Goal: Task Accomplishment & Management: Manage account settings

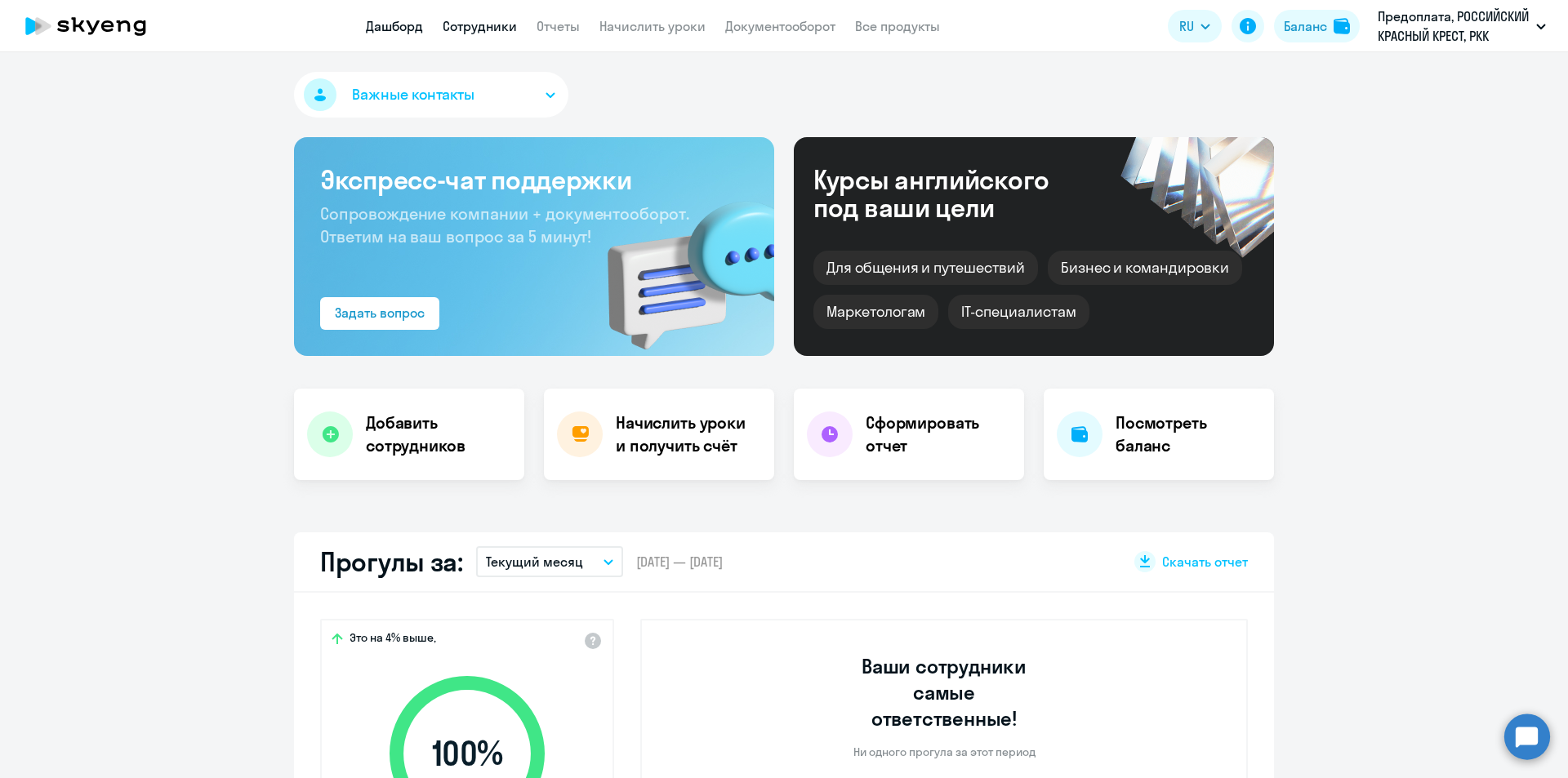
click at [461, 26] on link "Сотрудники" at bounding box center [480, 26] width 74 height 16
select select "30"
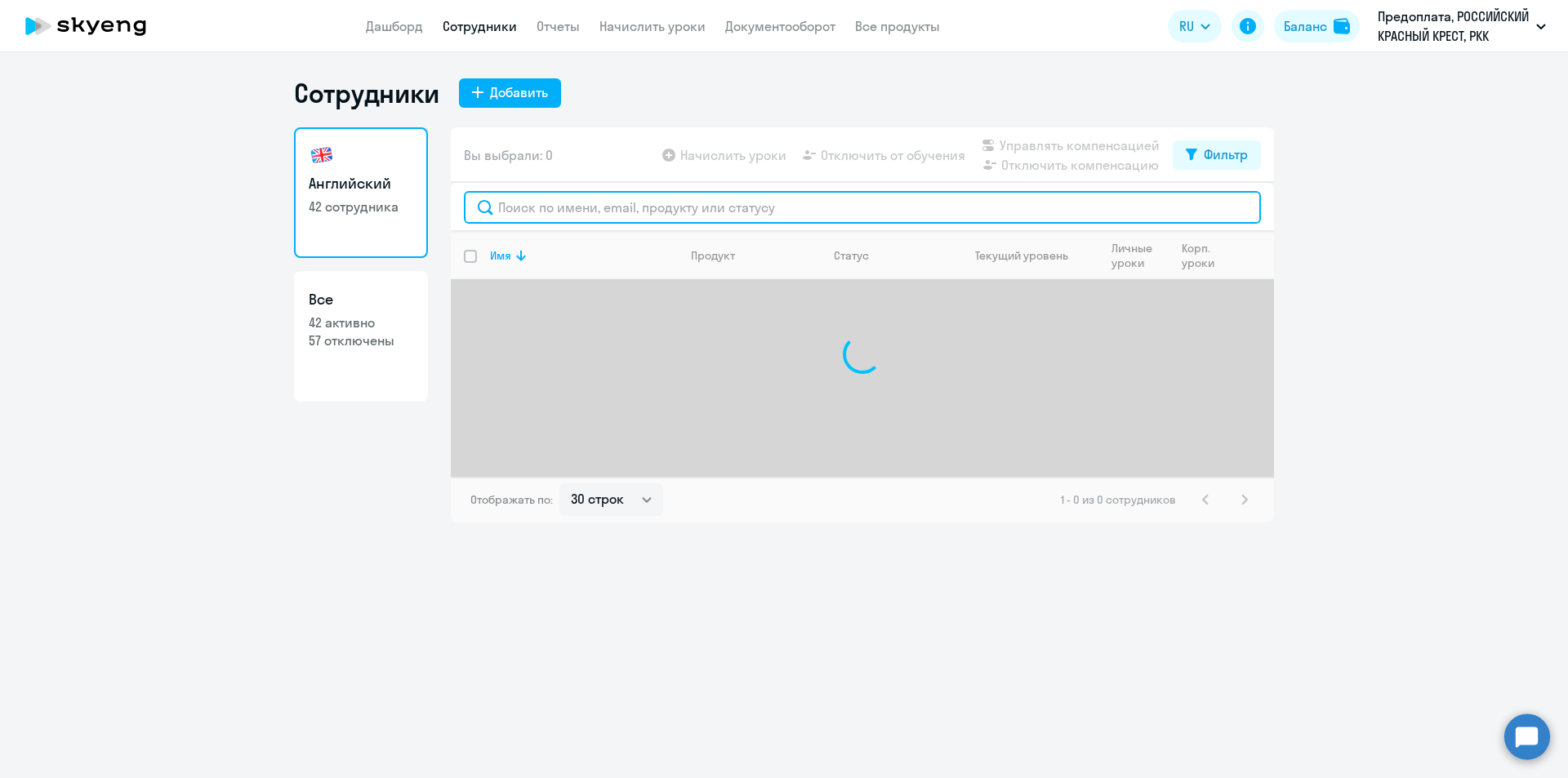
click at [564, 207] on input "text" at bounding box center [862, 208] width 797 height 33
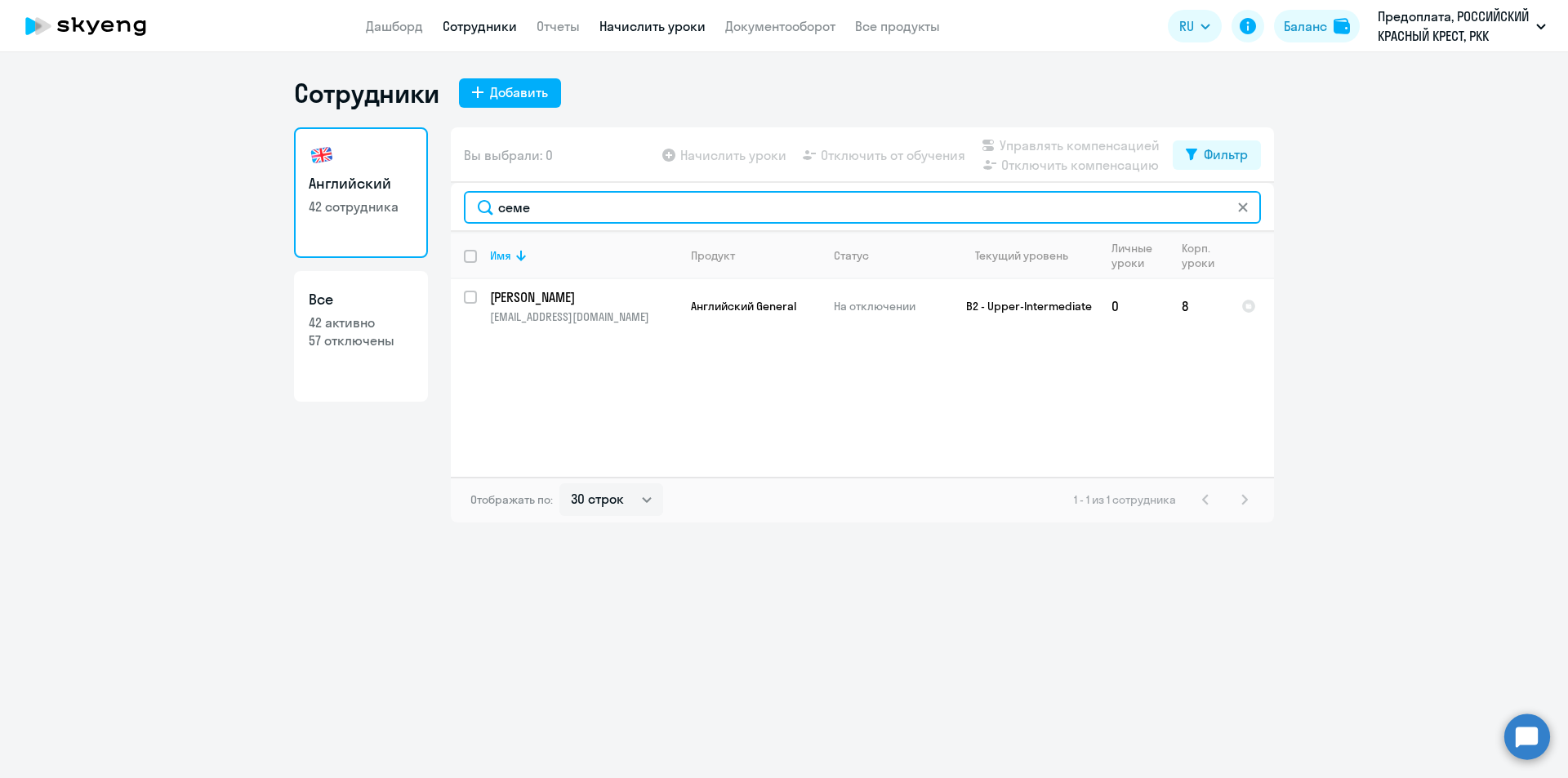
type input "семе"
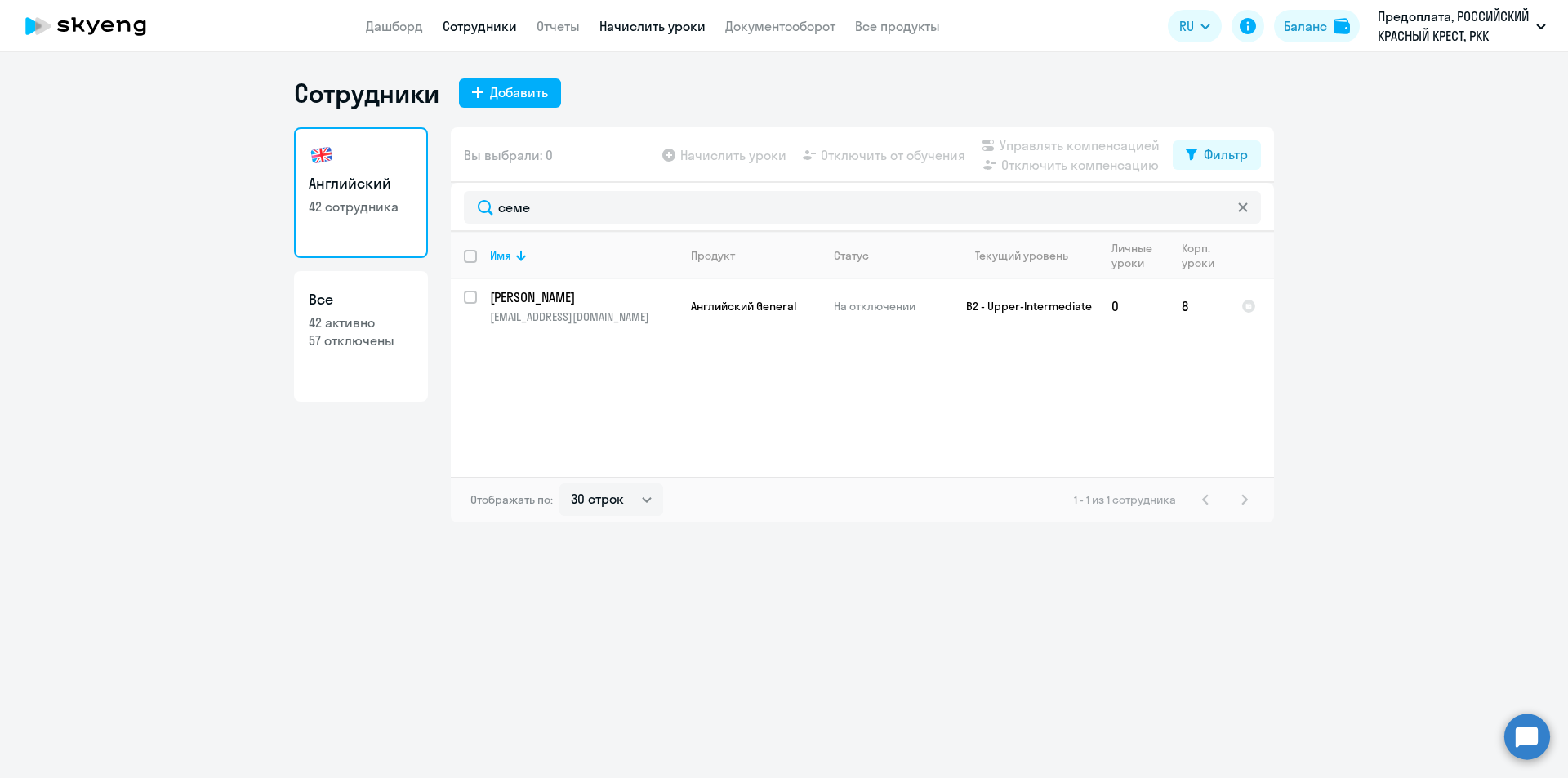
click at [647, 32] on link "Начислить уроки" at bounding box center [653, 26] width 106 height 16
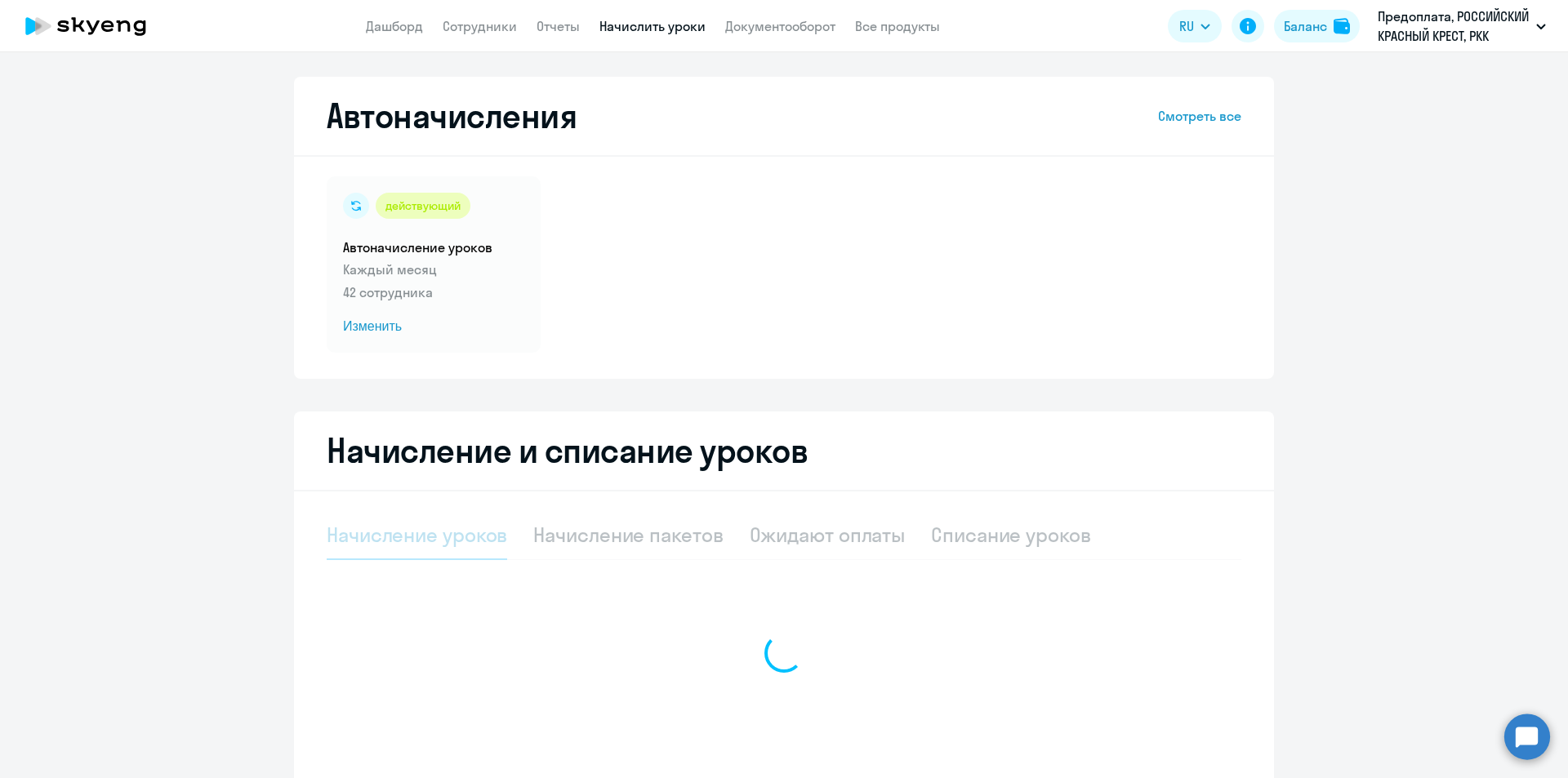
select select "10"
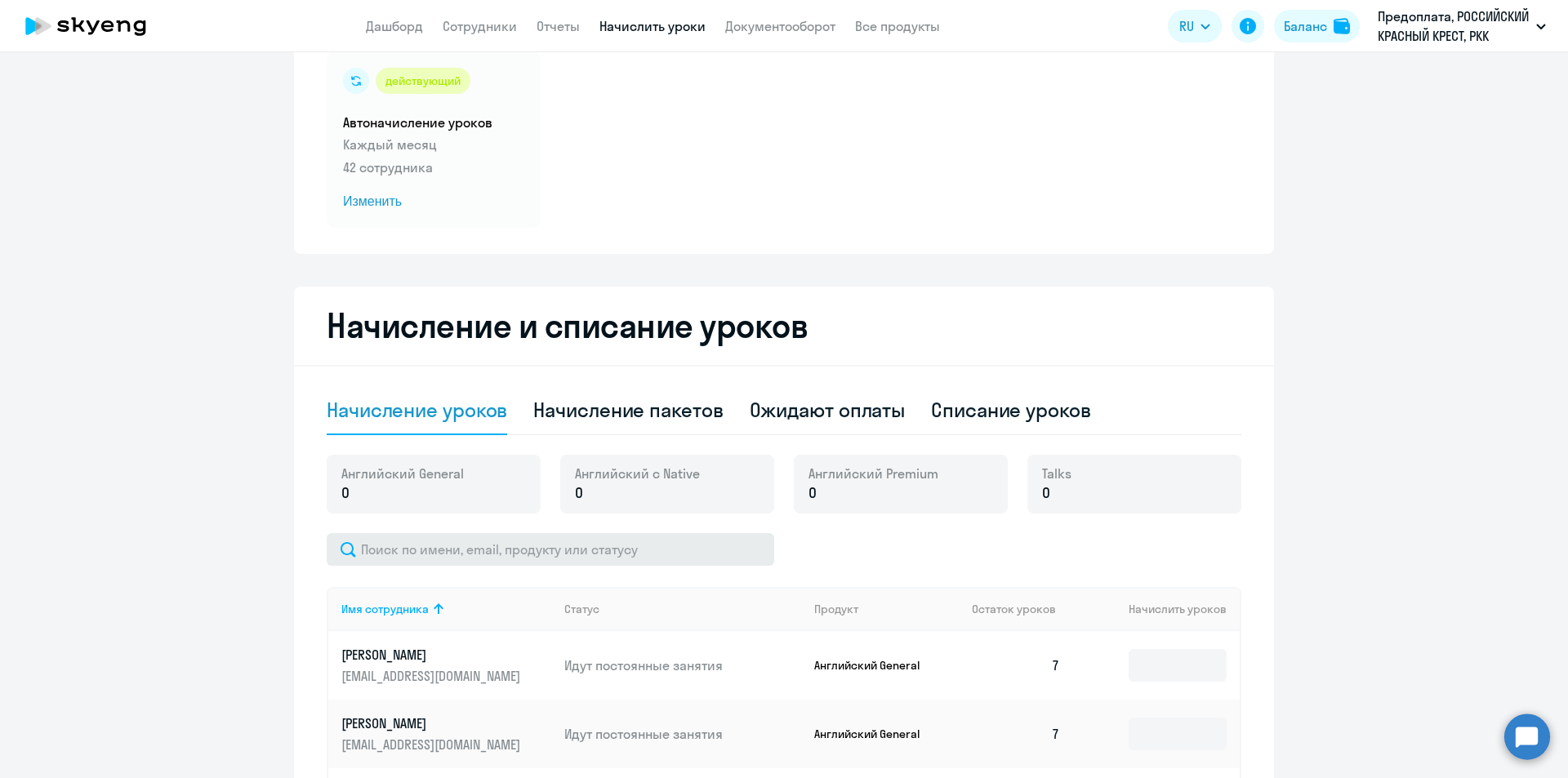
scroll to position [164, 0]
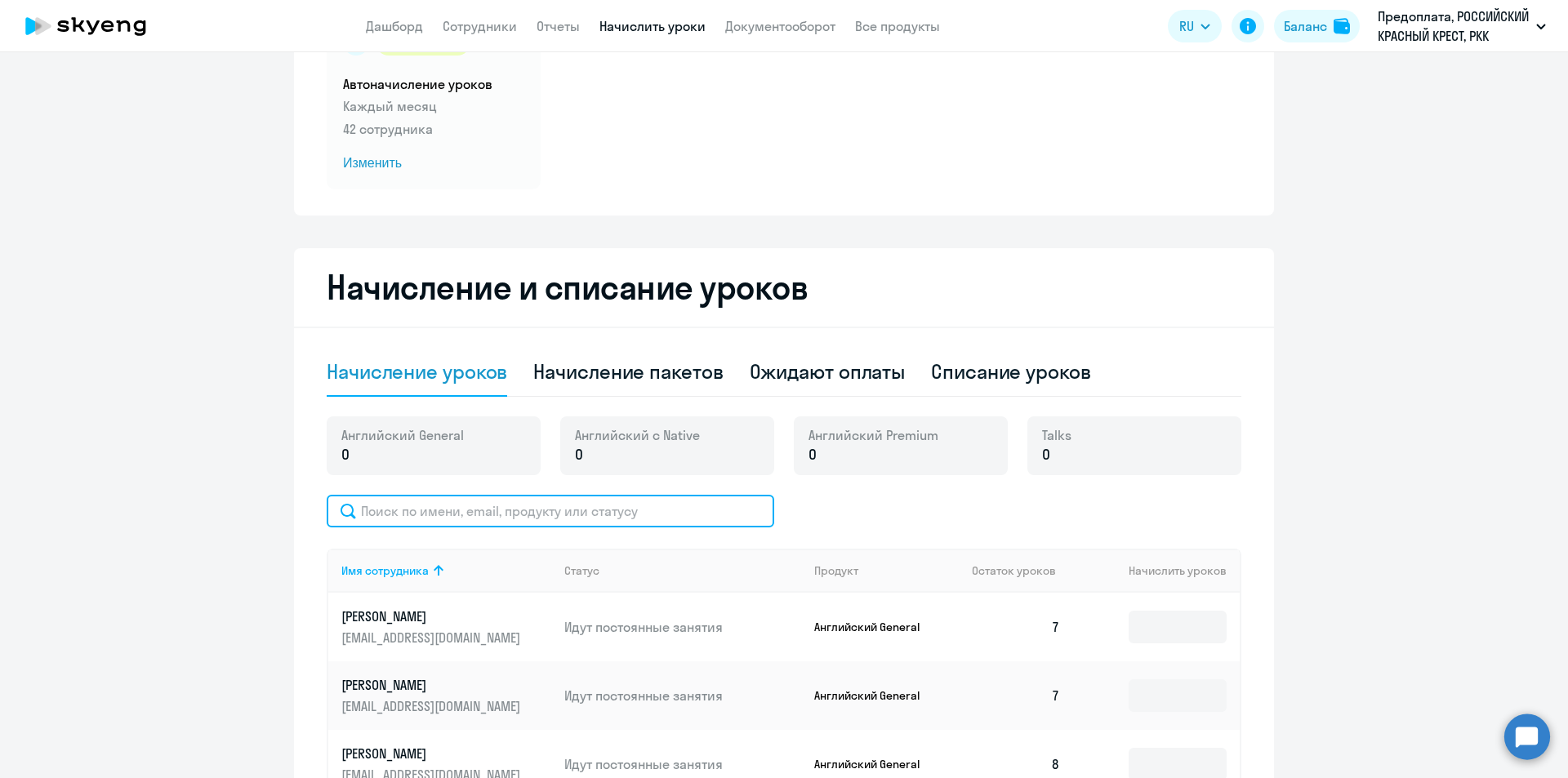
click at [397, 522] on input "text" at bounding box center [550, 512] width 448 height 33
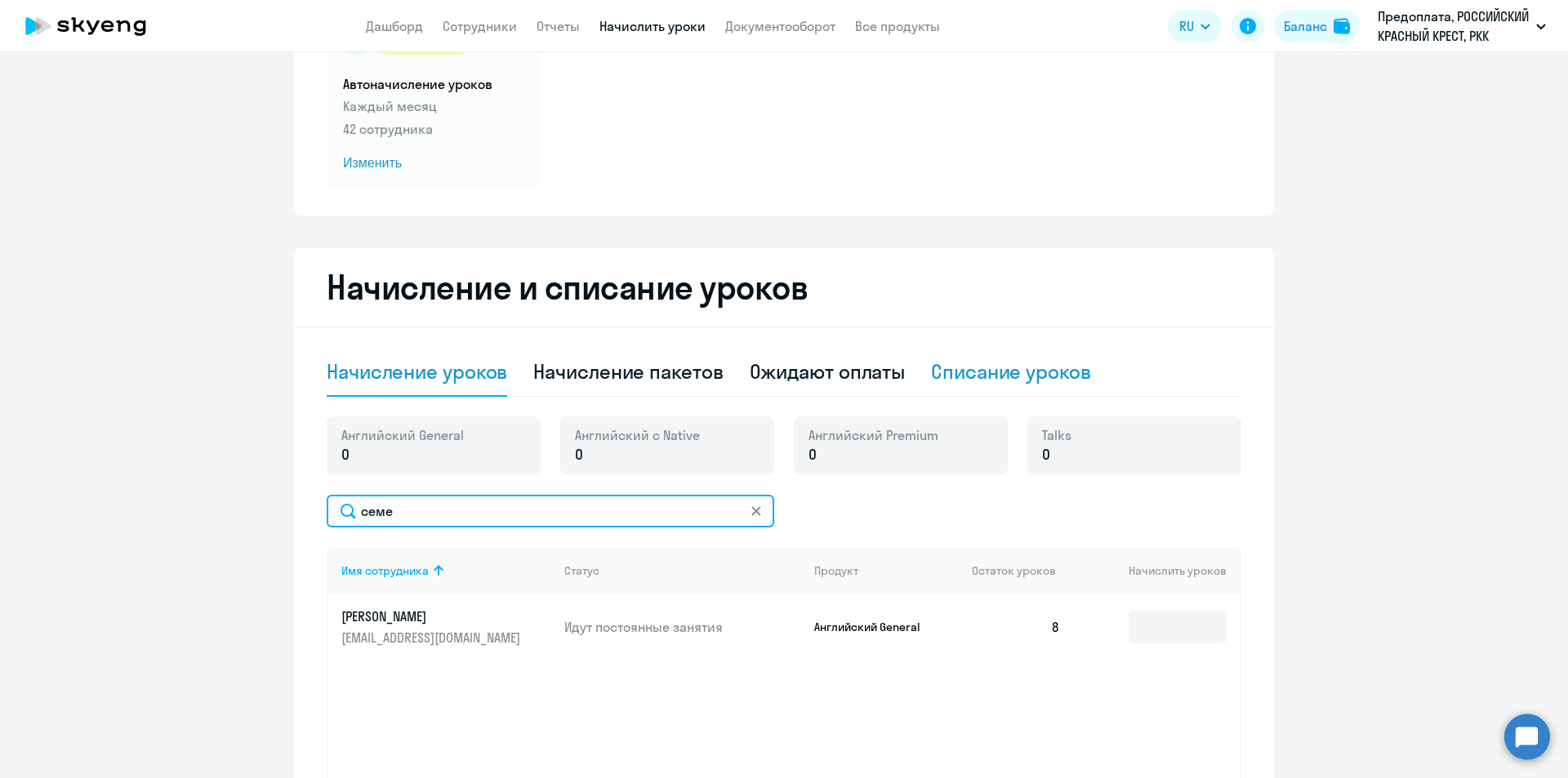
type input "семе"
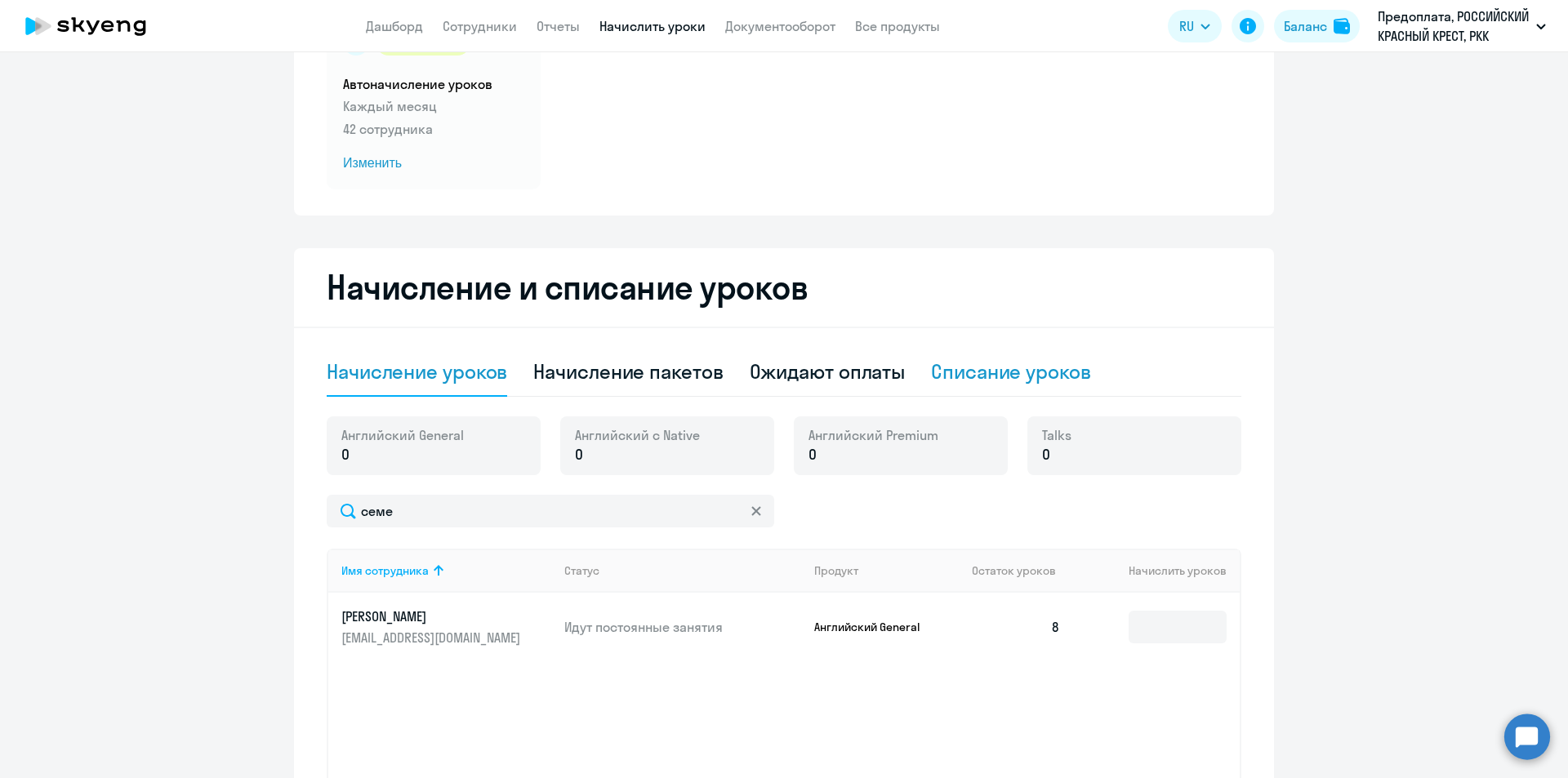
click at [1021, 383] on div "Списание уроков" at bounding box center [1010, 372] width 160 height 26
select select "10"
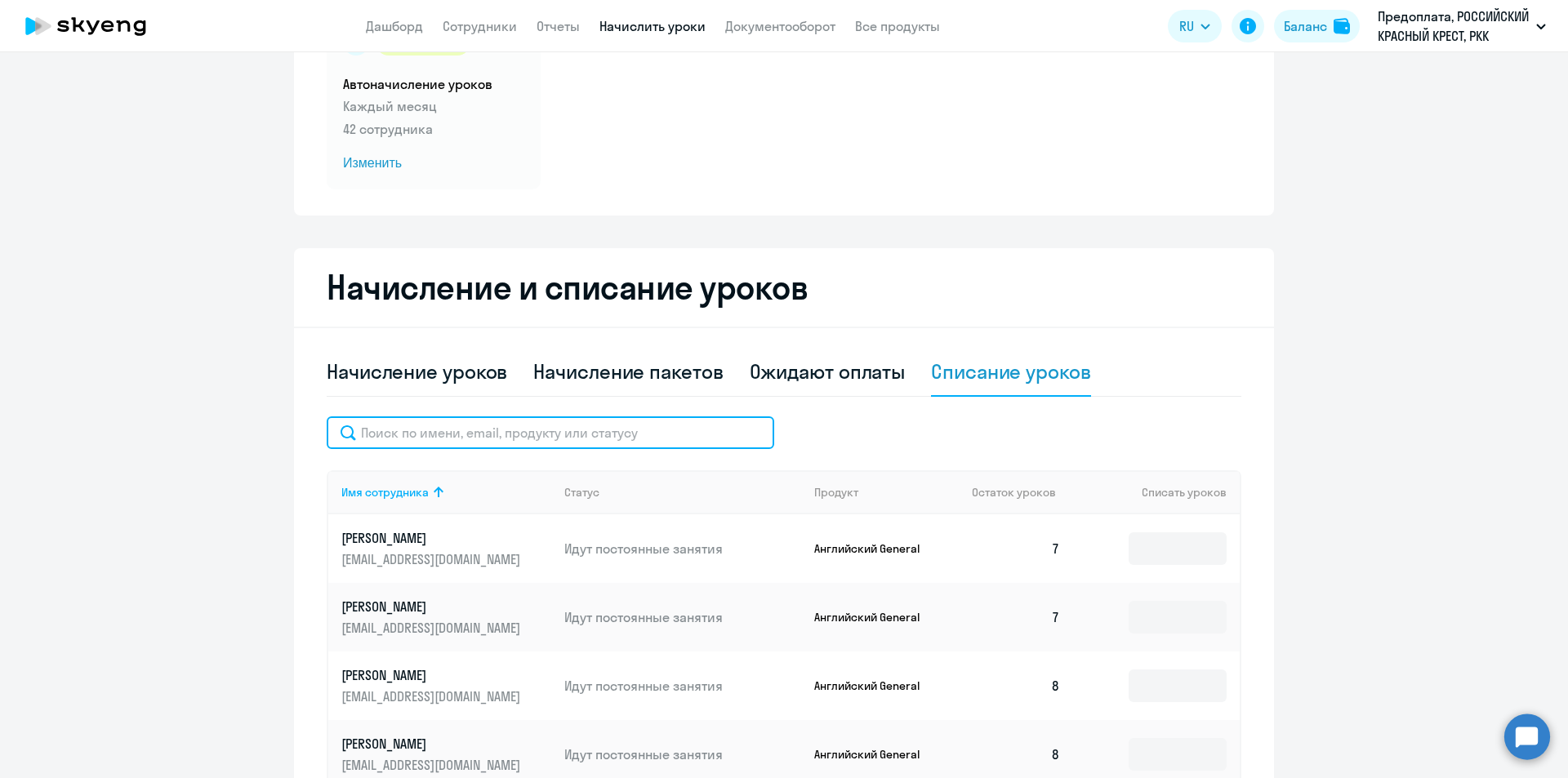
click at [418, 443] on input "text" at bounding box center [550, 434] width 448 height 33
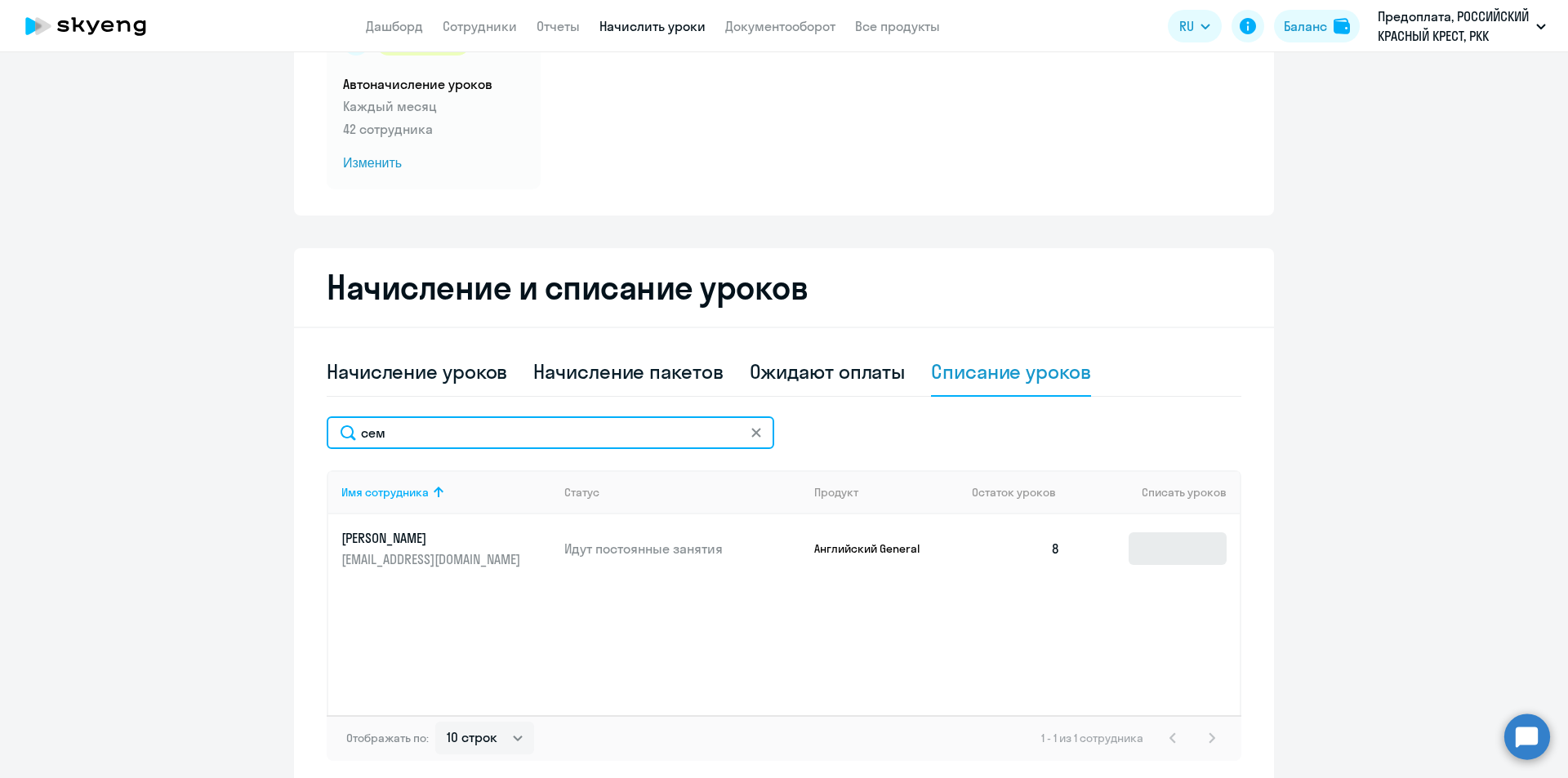
type input "сем"
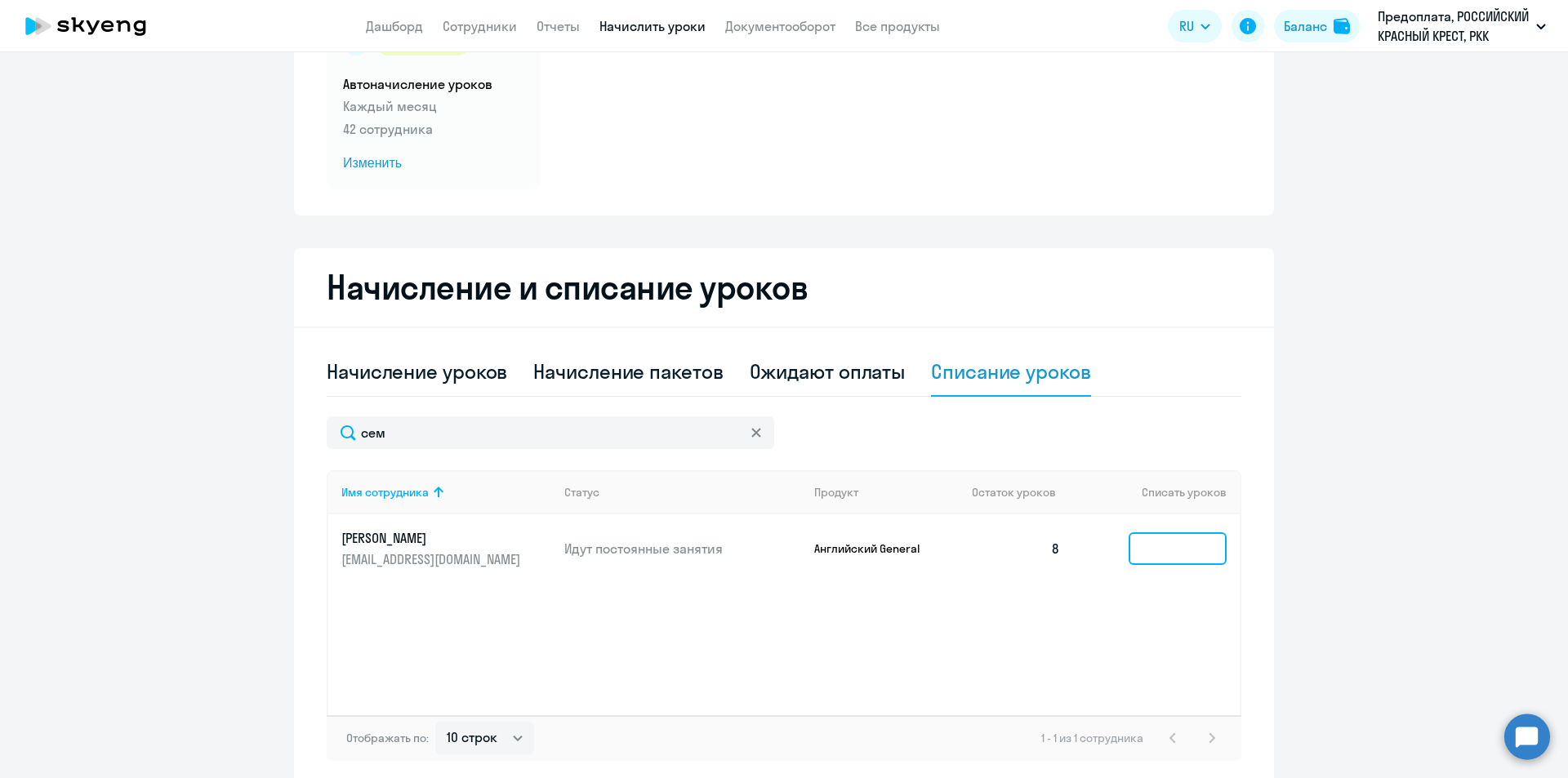
click at [1166, 559] on input at bounding box center [1177, 549] width 98 height 33
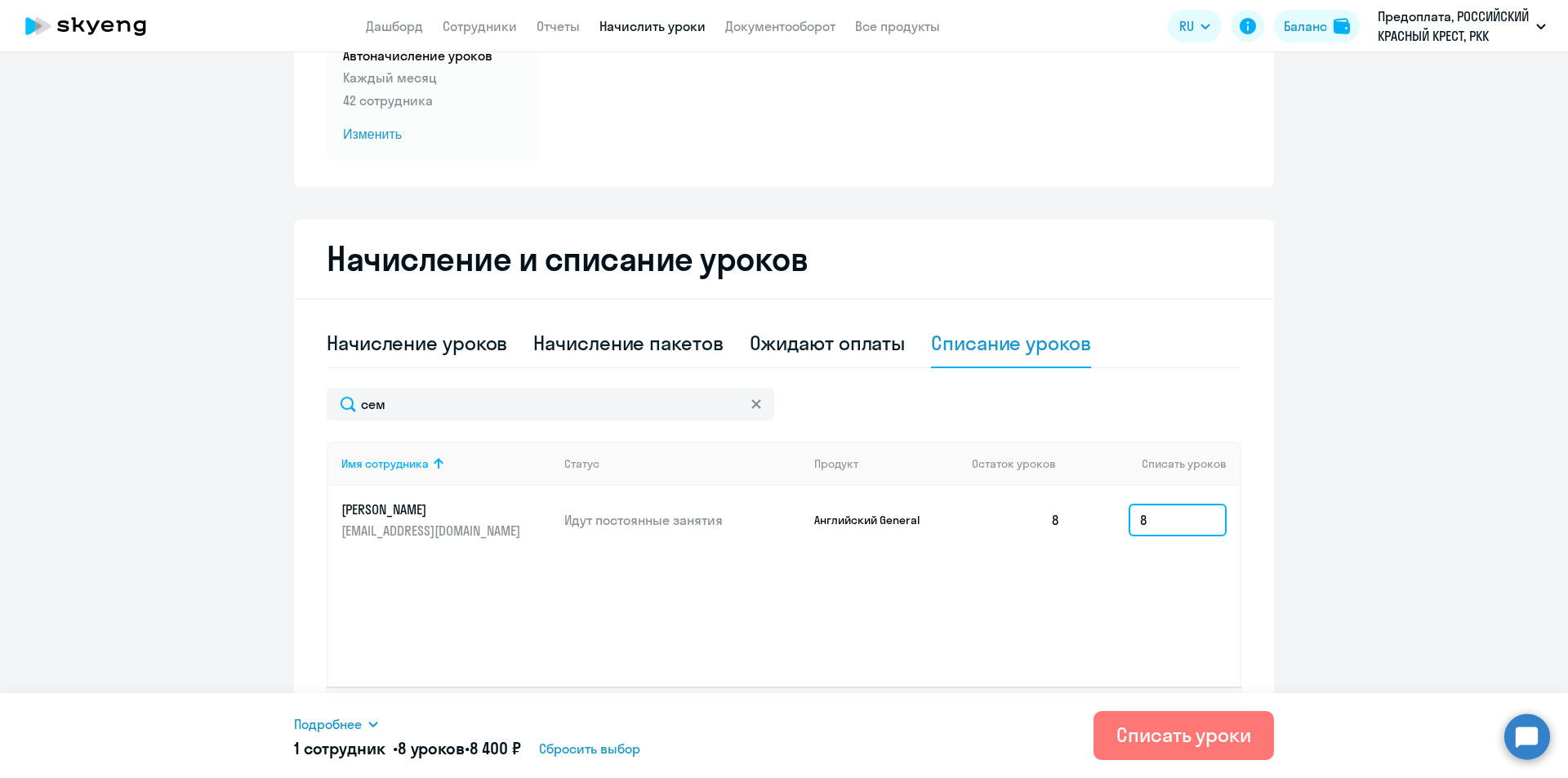
scroll to position [238, 0]
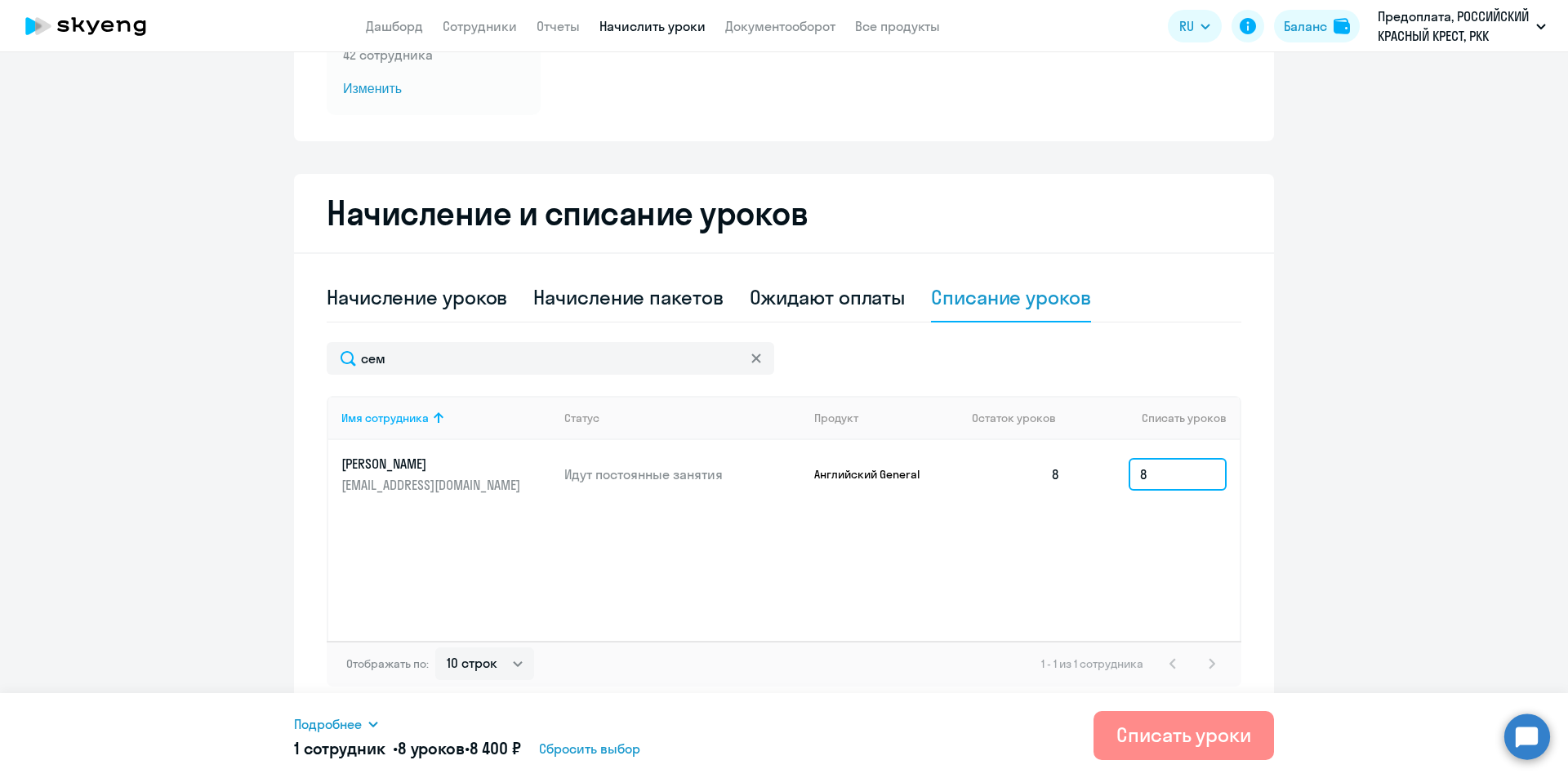
type input "8"
click at [1199, 733] on div "Списать уроки" at bounding box center [1183, 734] width 134 height 26
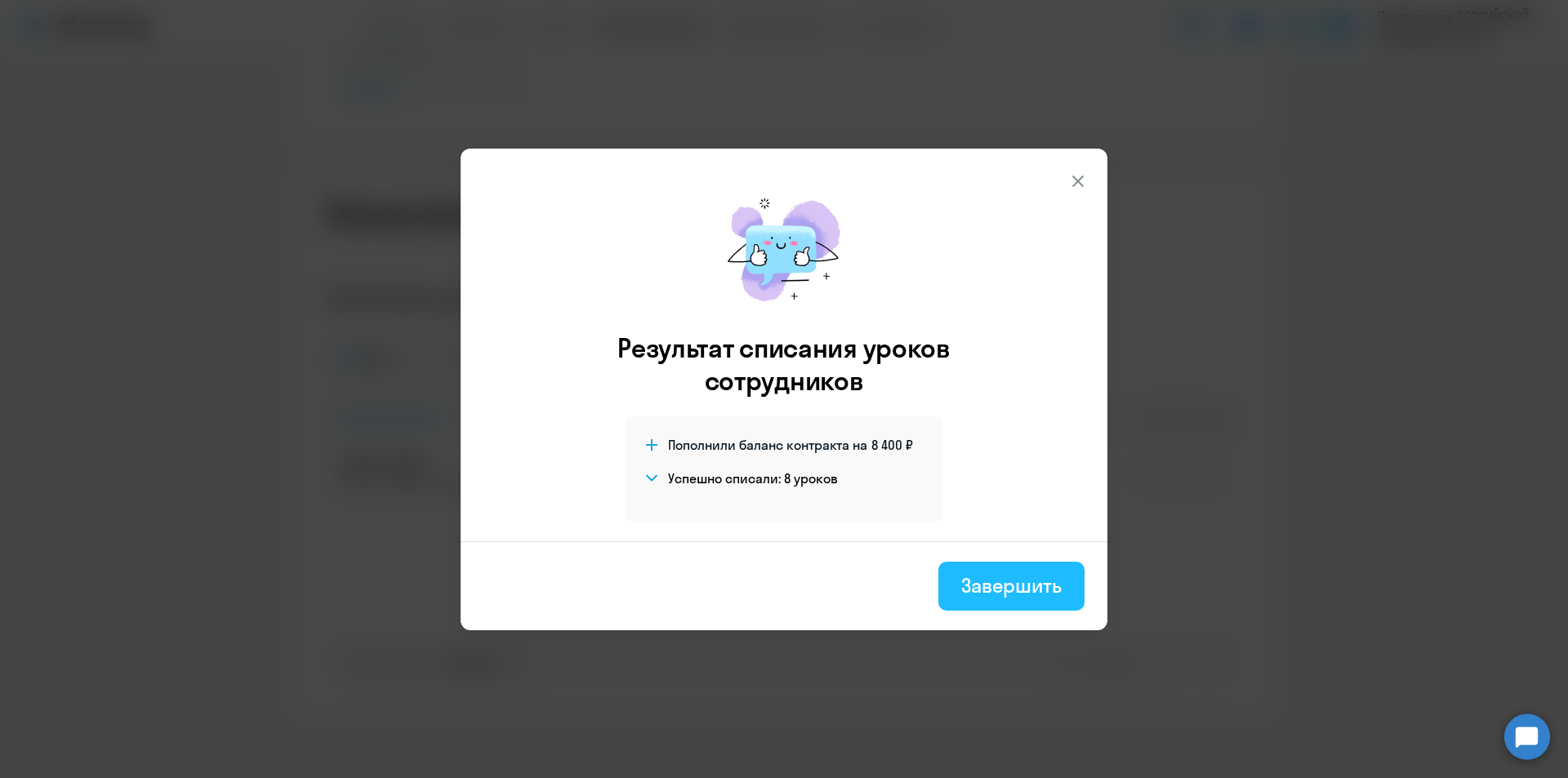
click at [1027, 590] on div "Завершить" at bounding box center [1012, 585] width 101 height 26
